Goal: Navigation & Orientation: Find specific page/section

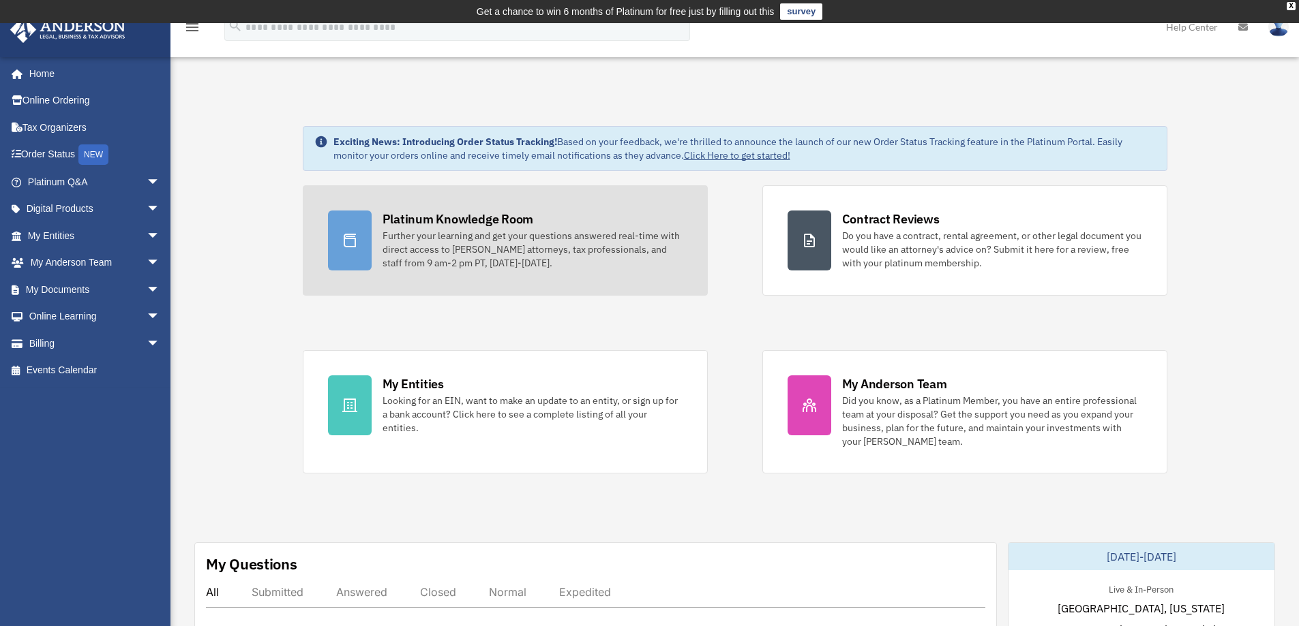
click at [434, 229] on div "Further your learning and get your questions answered real-time with direct acc…" at bounding box center [532, 249] width 300 height 41
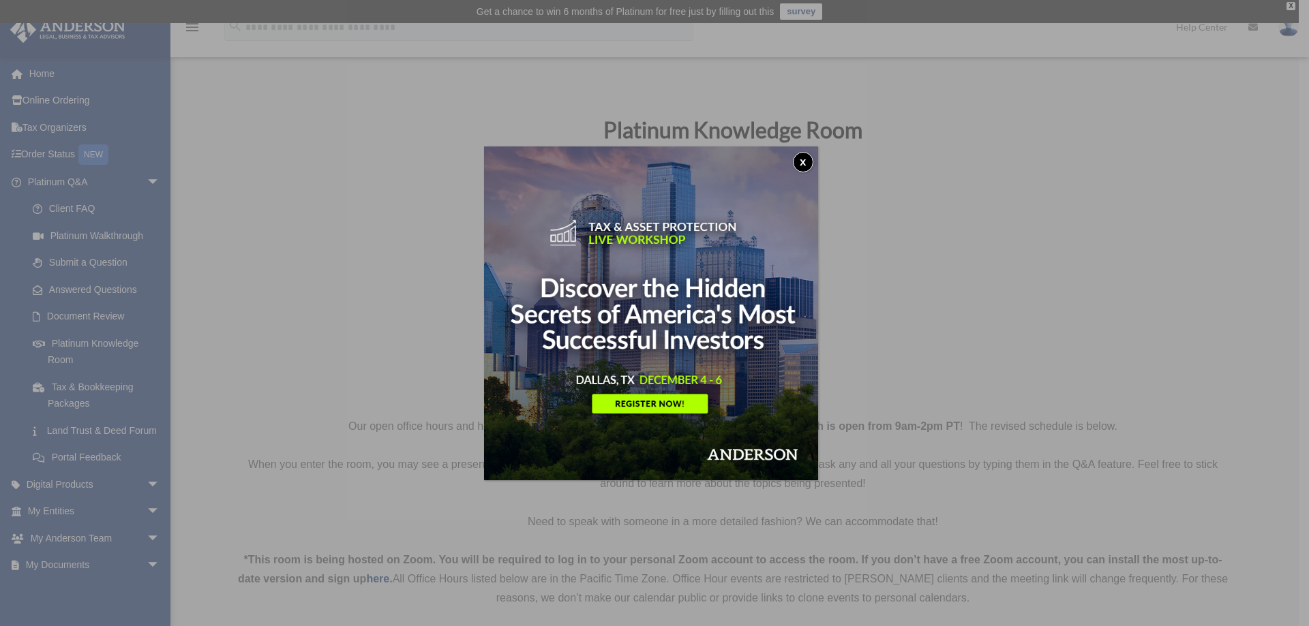
click at [801, 162] on button "x" at bounding box center [803, 162] width 20 height 20
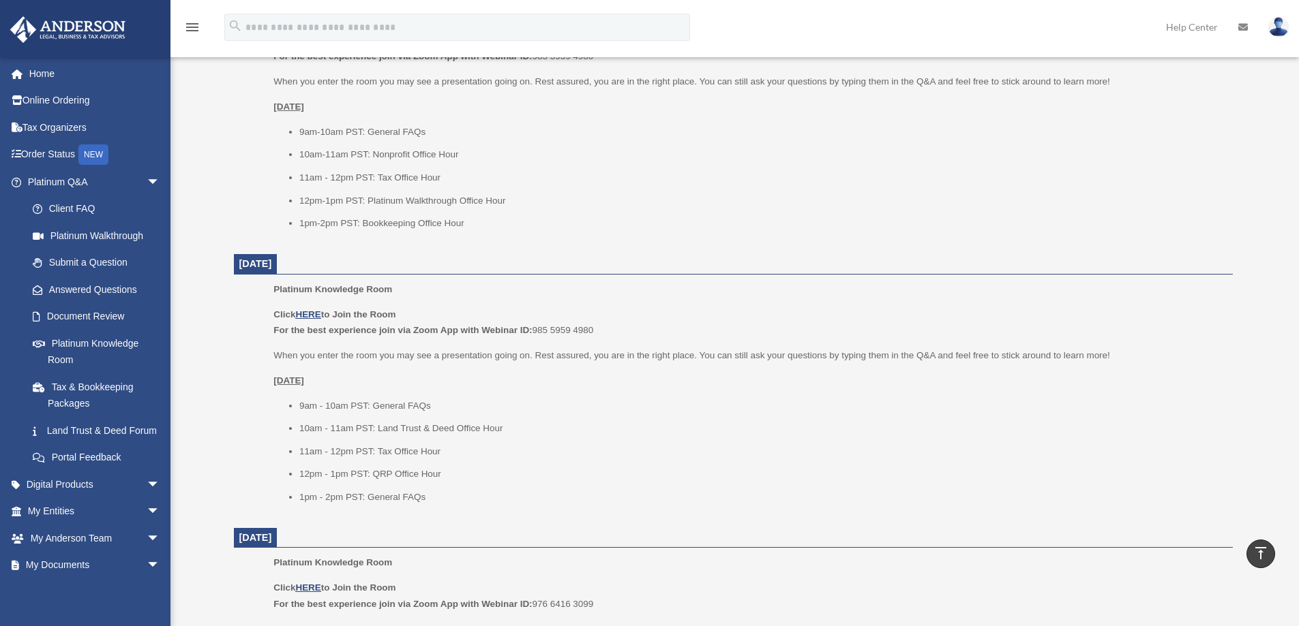
scroll to position [545, 0]
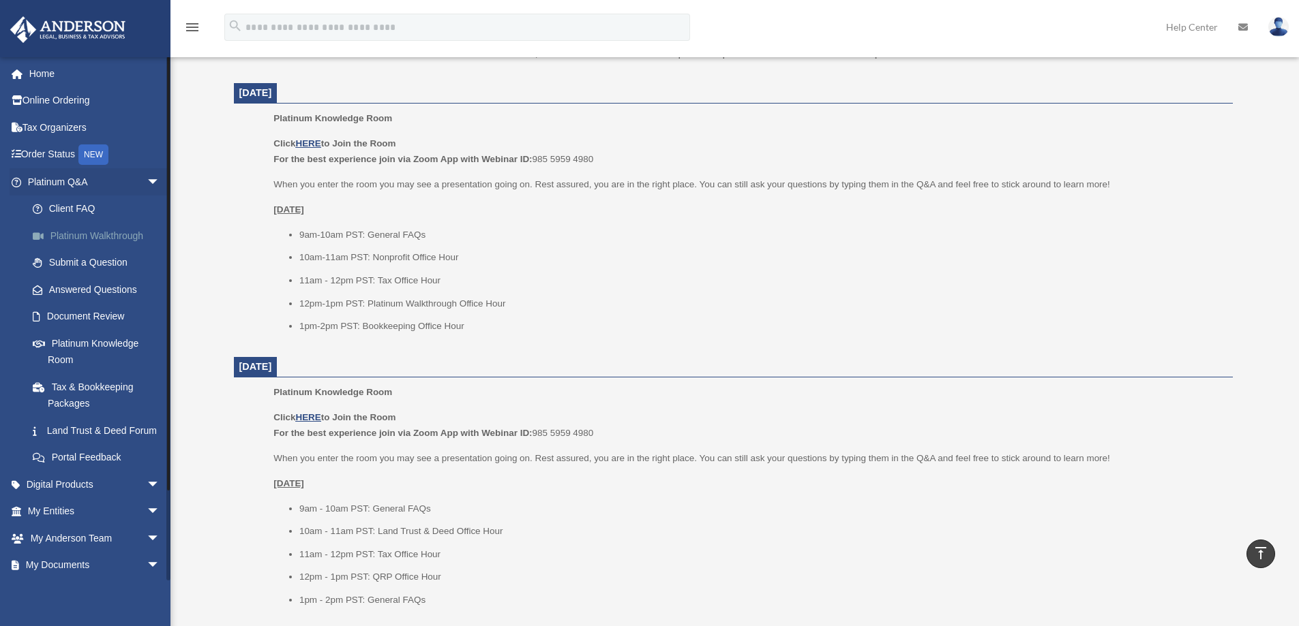
click at [85, 234] on link "Platinum Walkthrough" at bounding box center [100, 235] width 162 height 27
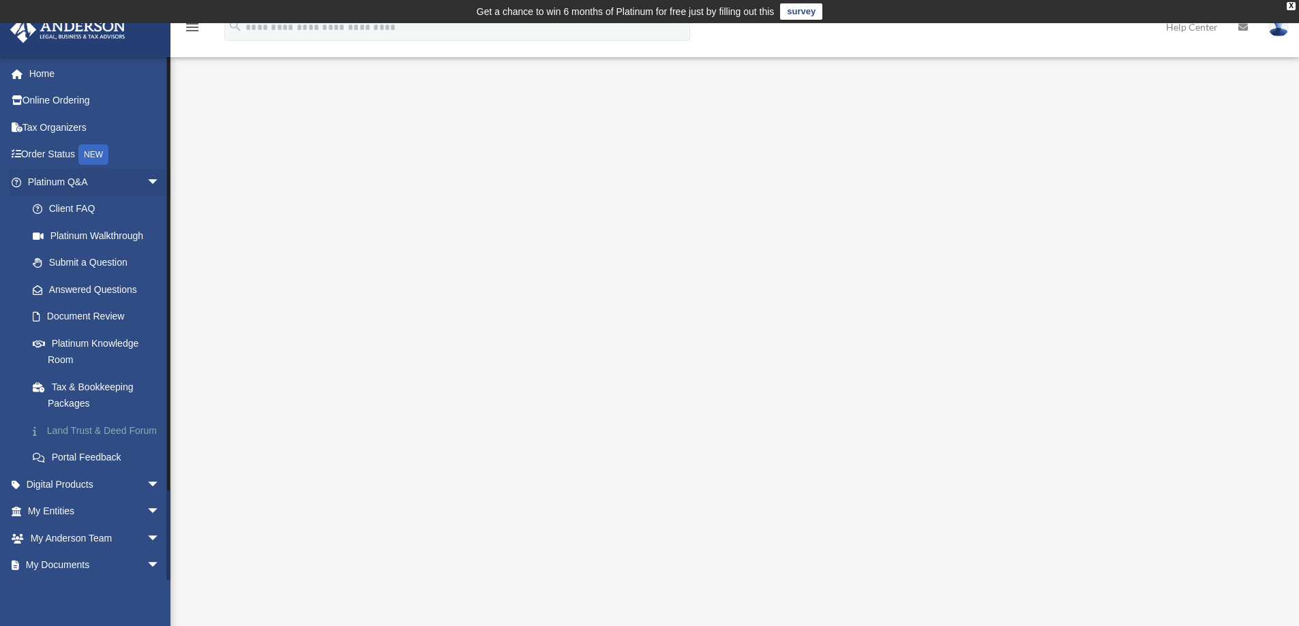
click at [119, 431] on link "Land Trust & Deed Forum" at bounding box center [100, 430] width 162 height 27
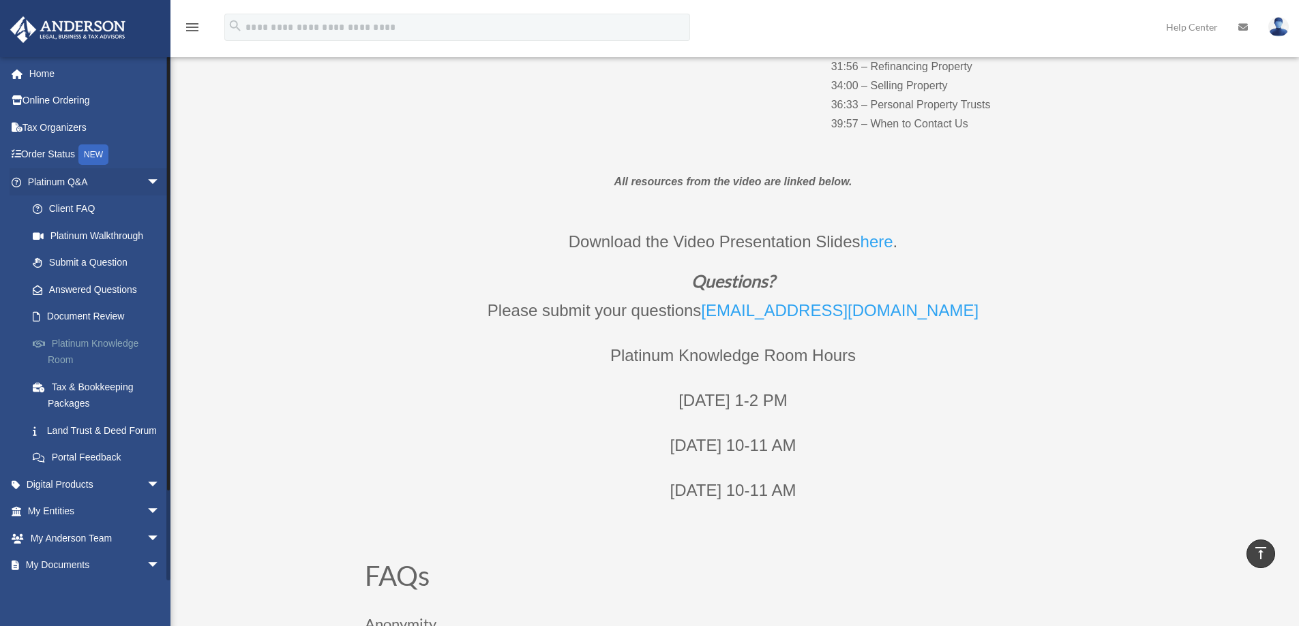
click at [69, 345] on link "Platinum Knowledge Room" at bounding box center [100, 352] width 162 height 44
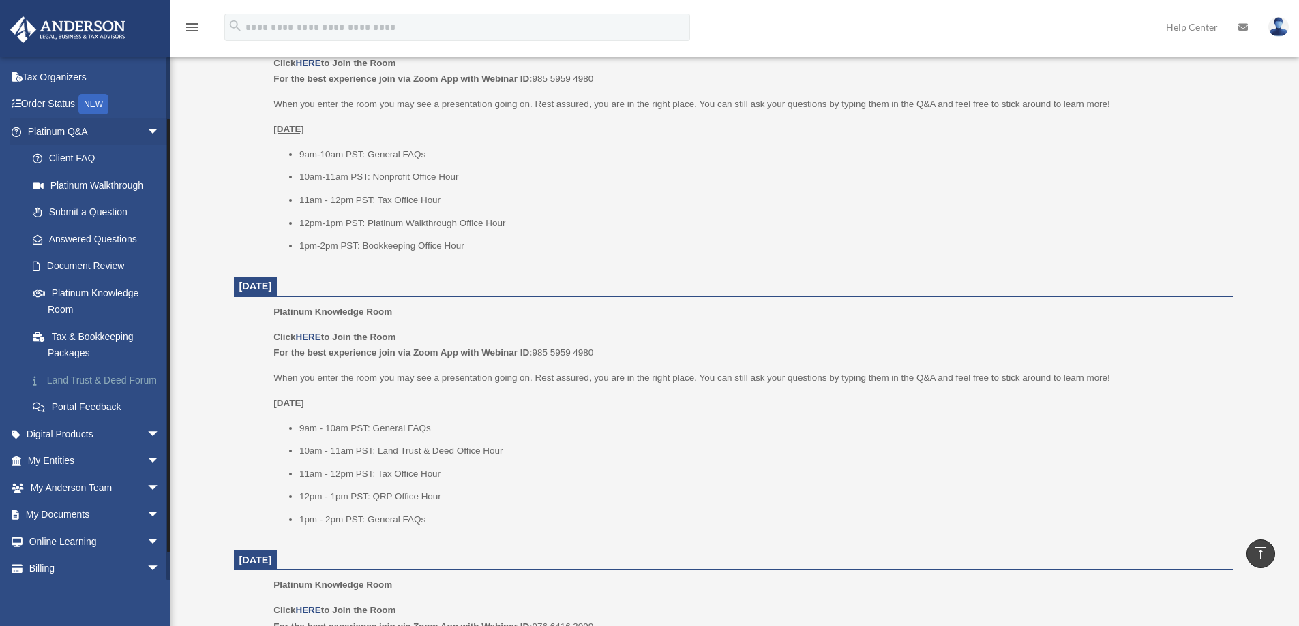
scroll to position [68, 0]
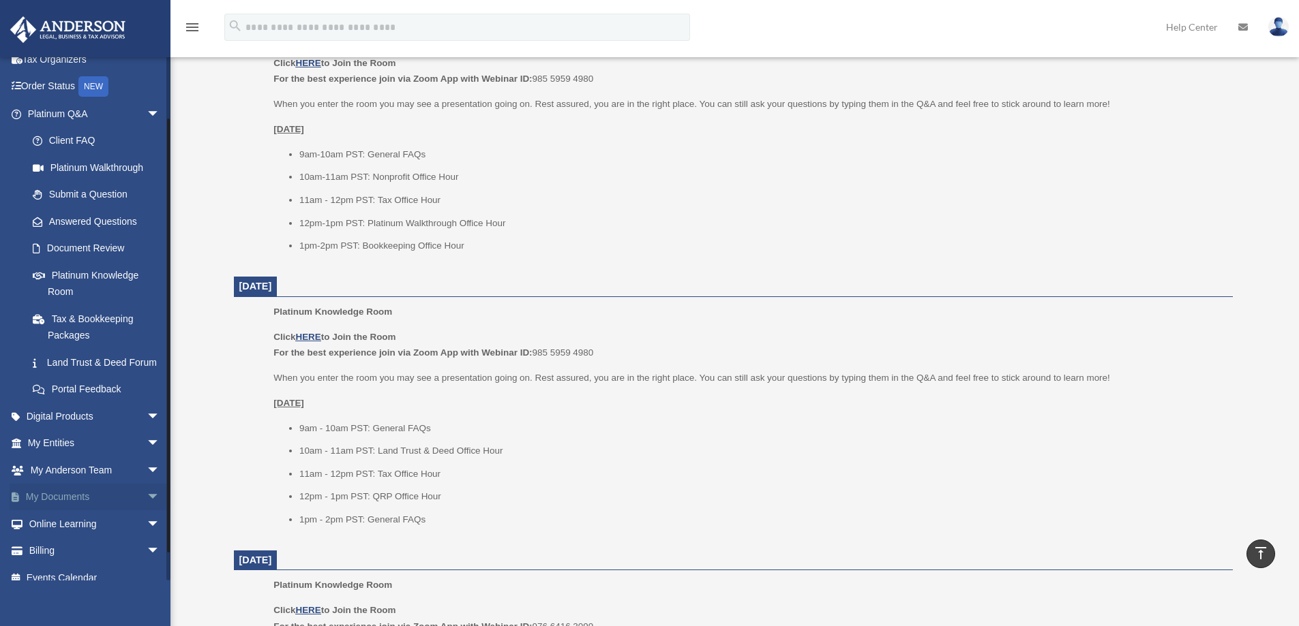
click at [70, 511] on link "My Documents arrow_drop_down" at bounding box center [95, 497] width 171 height 27
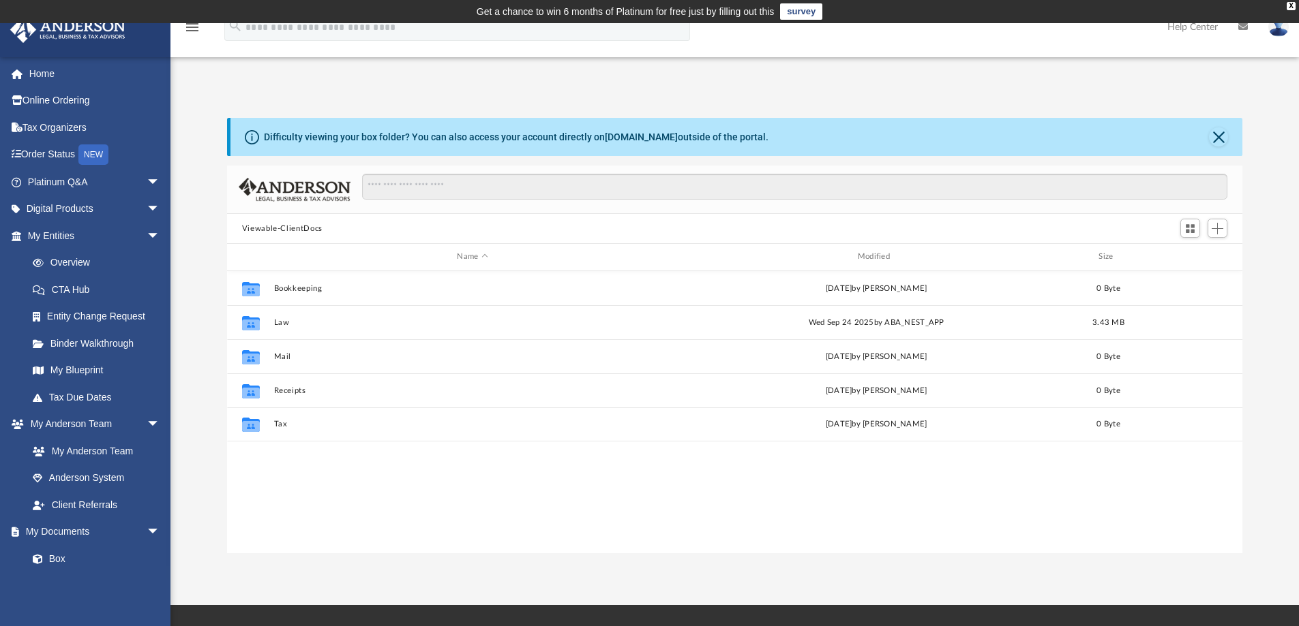
scroll to position [300, 1005]
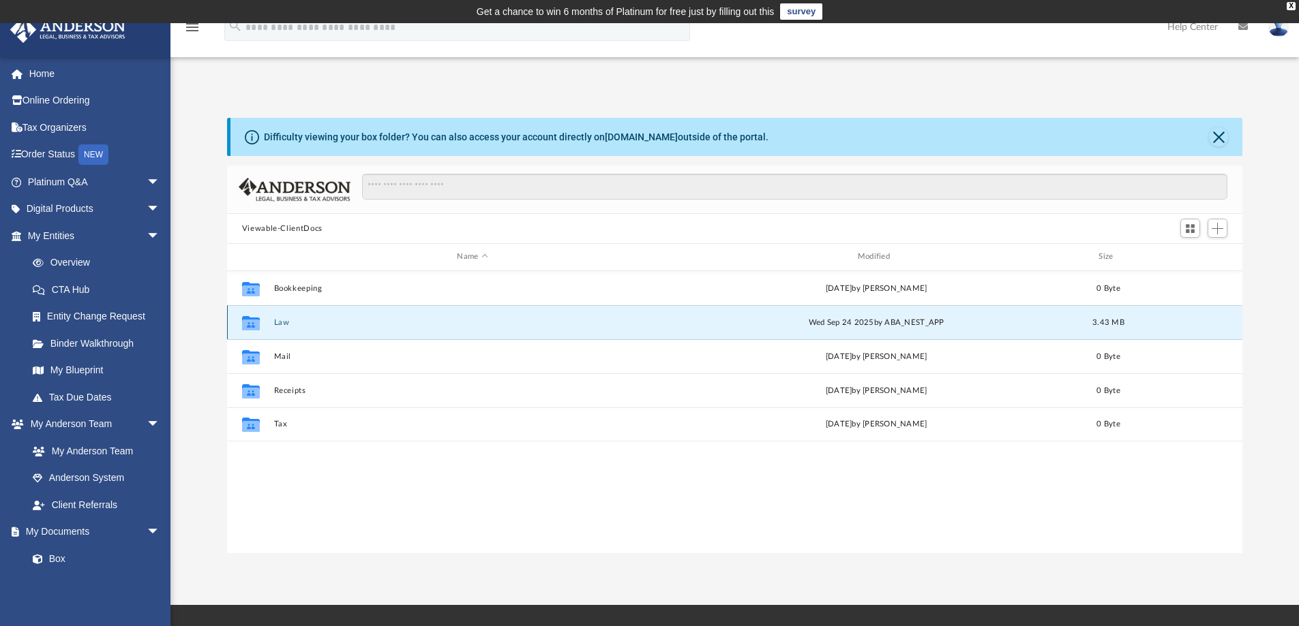
click at [275, 319] on button "Law" at bounding box center [471, 322] width 397 height 9
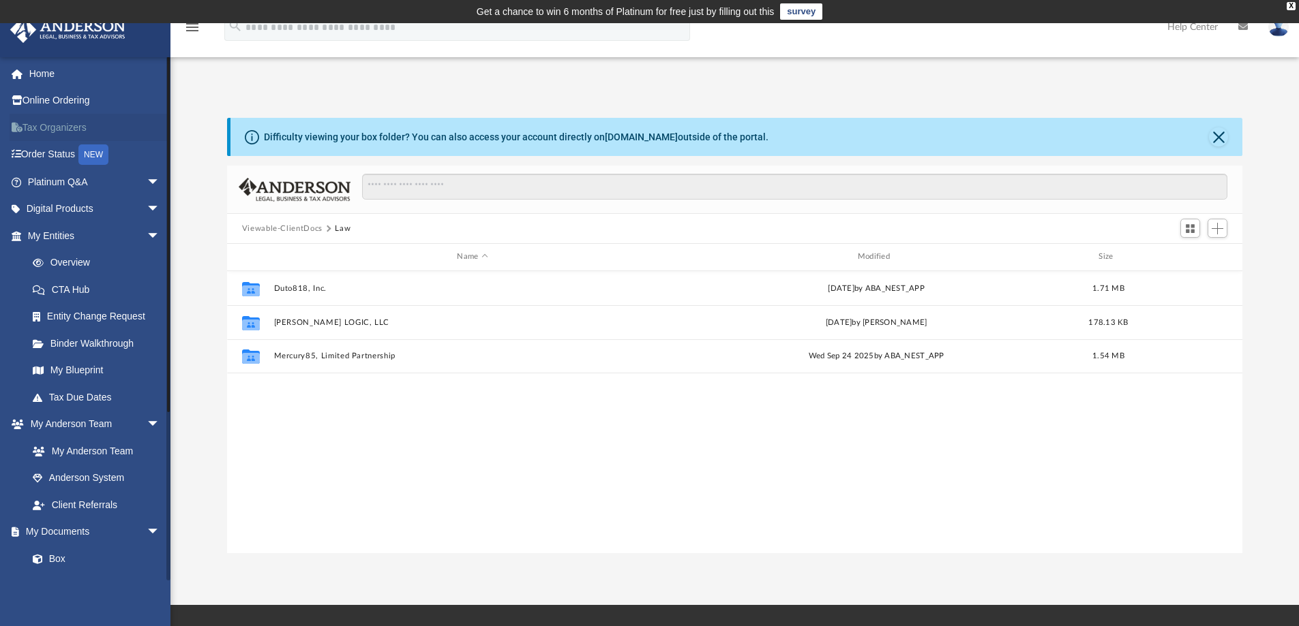
click at [53, 120] on link "Tax Organizers" at bounding box center [95, 127] width 171 height 27
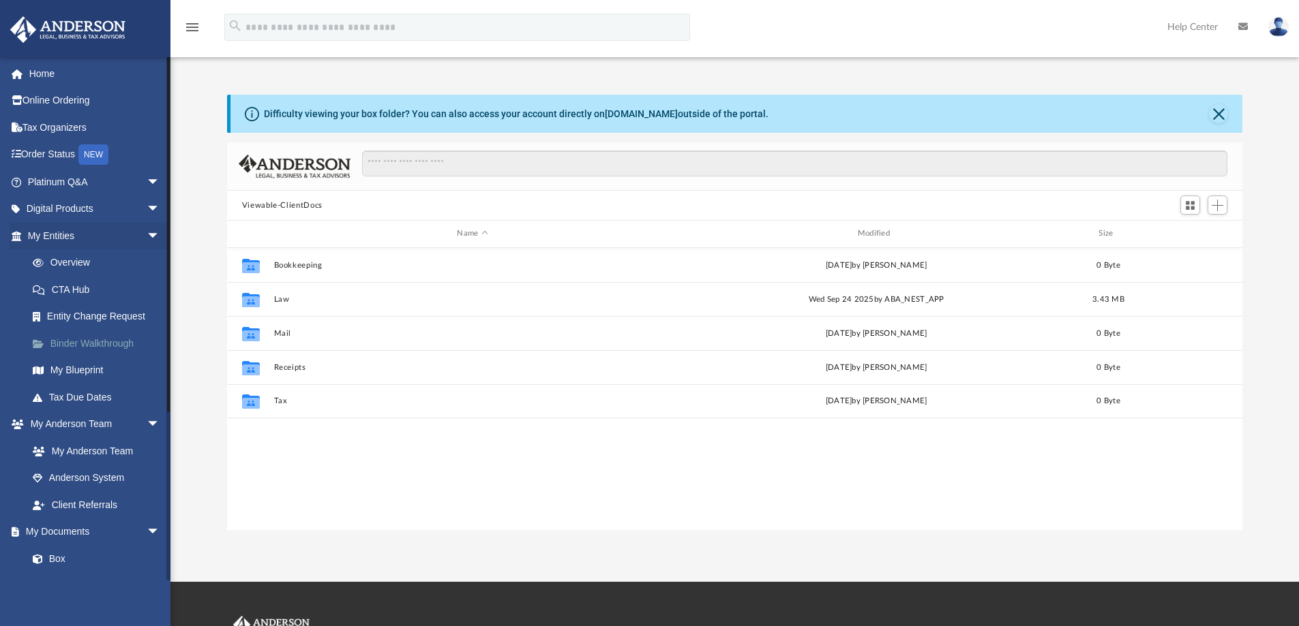
scroll to position [300, 1005]
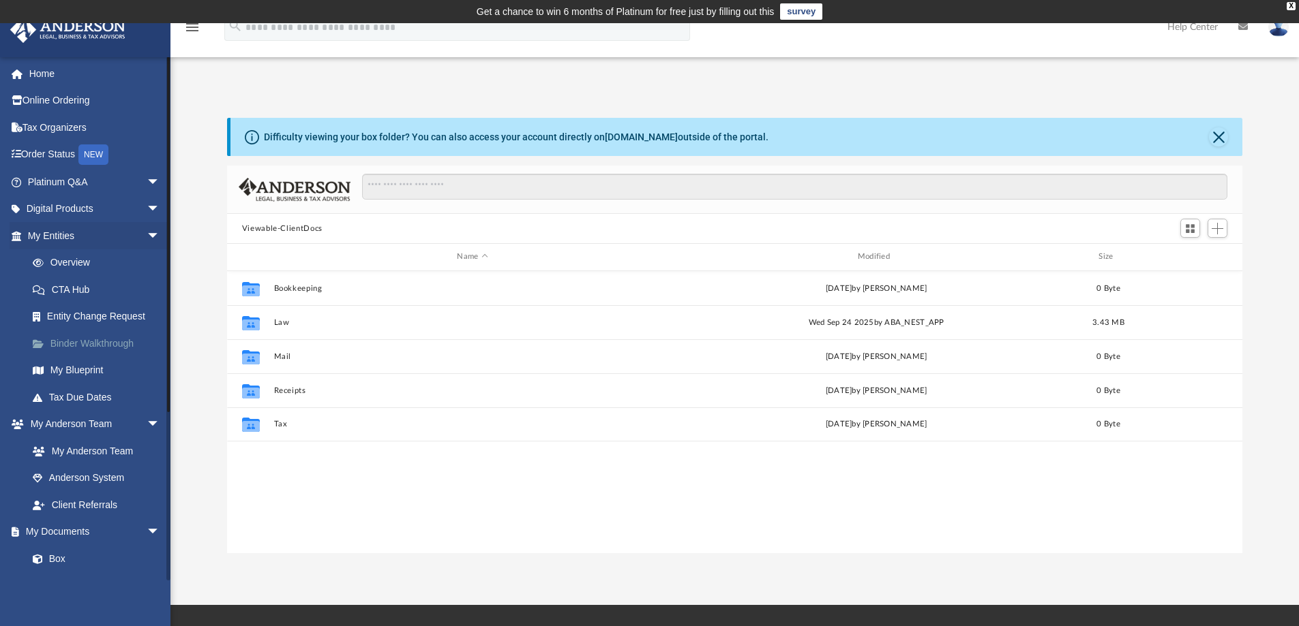
click at [124, 338] on link "Binder Walkthrough" at bounding box center [100, 343] width 162 height 27
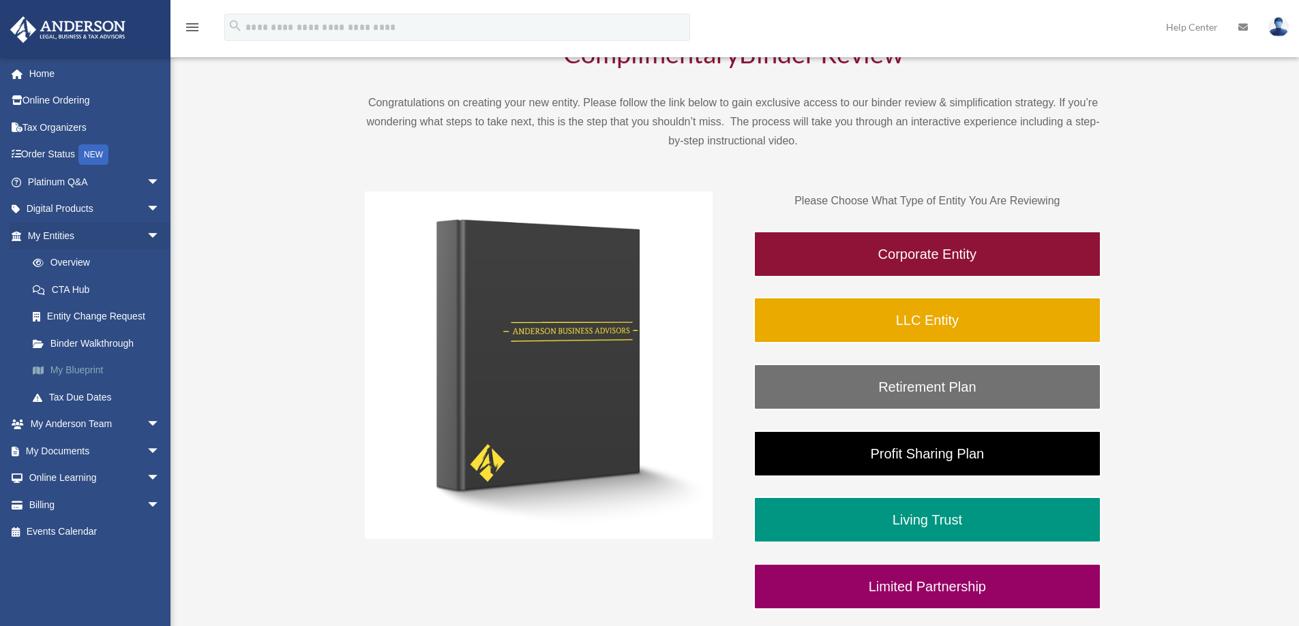
scroll to position [136, 0]
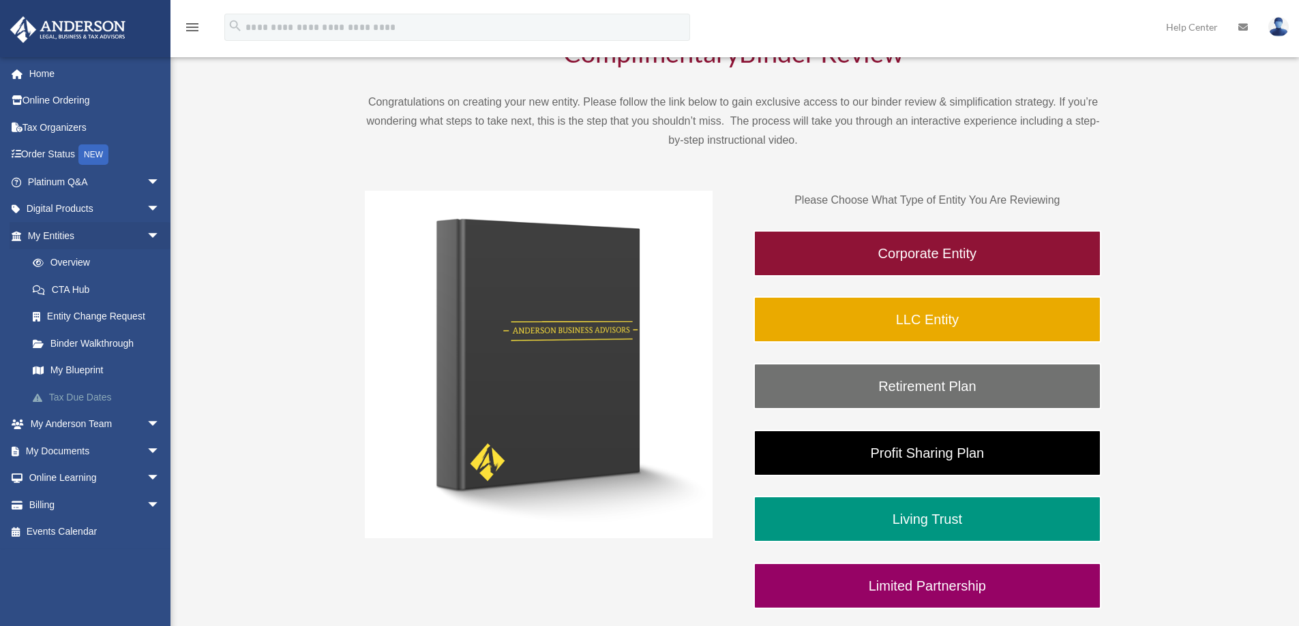
click at [97, 391] on link "Tax Due Dates" at bounding box center [100, 397] width 162 height 27
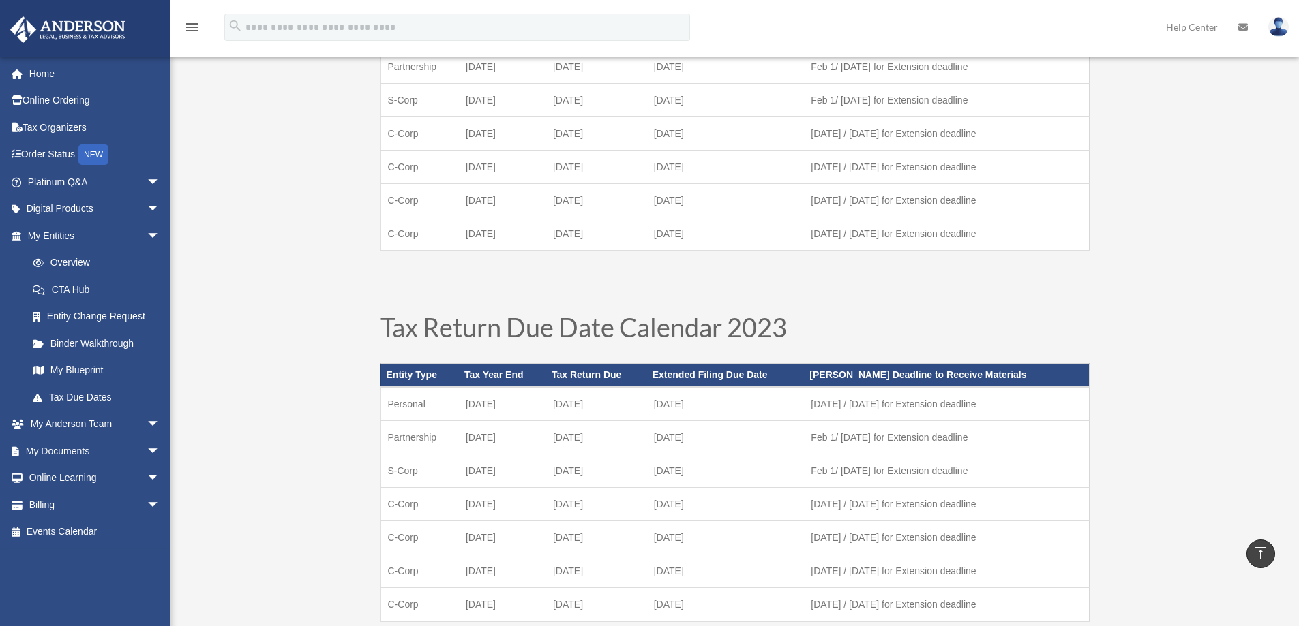
scroll to position [818, 0]
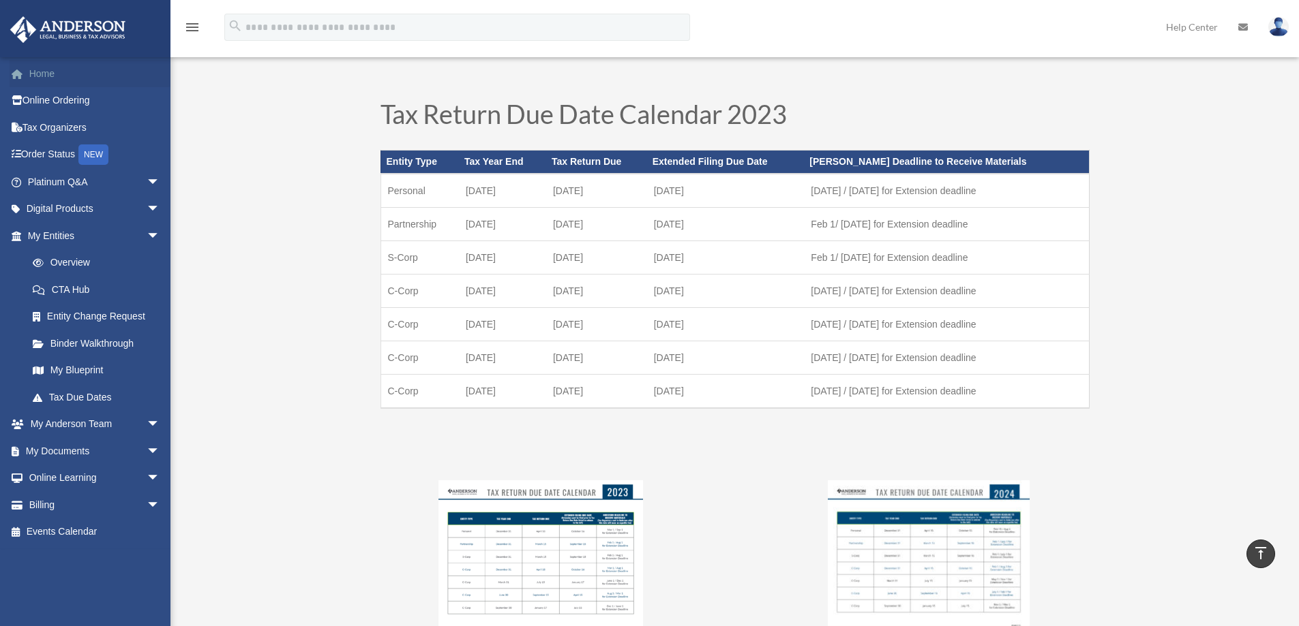
click at [38, 63] on link "Home" at bounding box center [95, 73] width 171 height 27
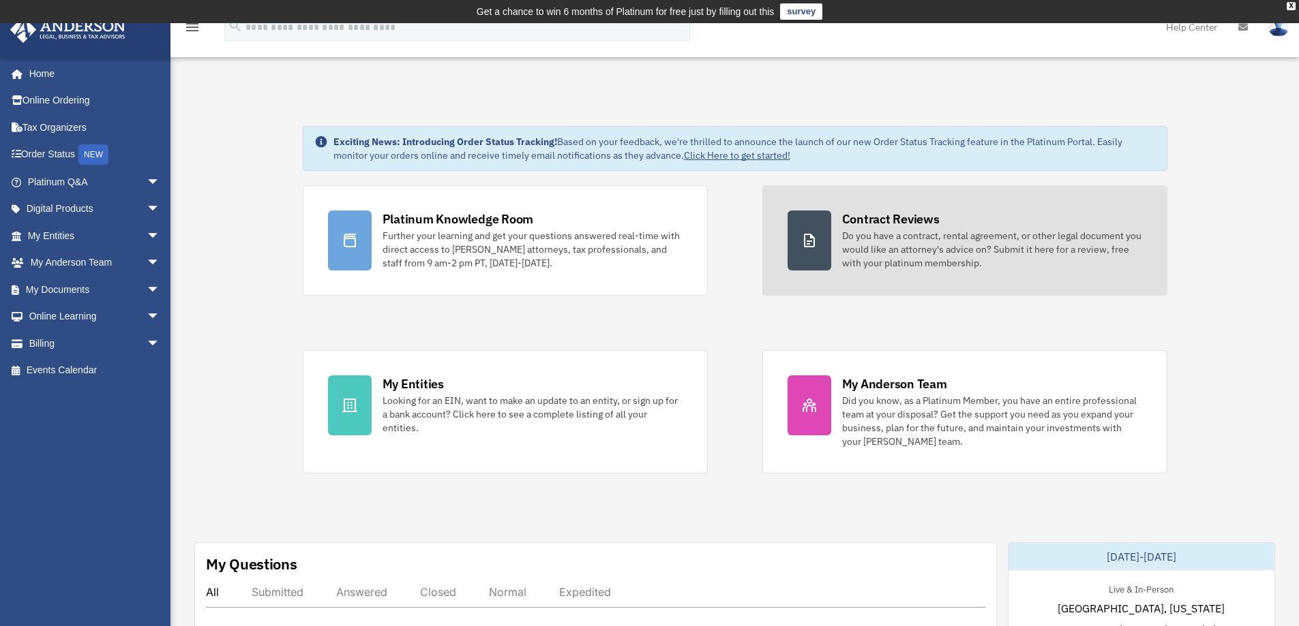
click at [886, 218] on div "Contract Reviews" at bounding box center [890, 219] width 97 height 17
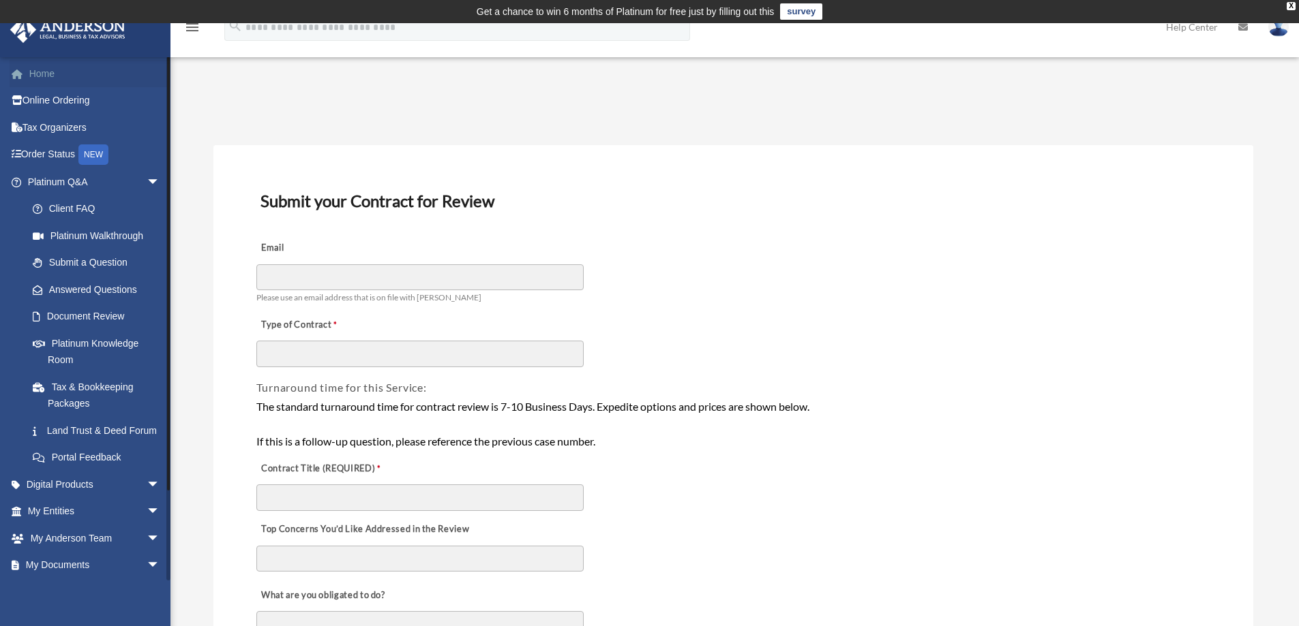
click at [38, 74] on link "Home" at bounding box center [95, 73] width 171 height 27
